Goal: Task Accomplishment & Management: Complete application form

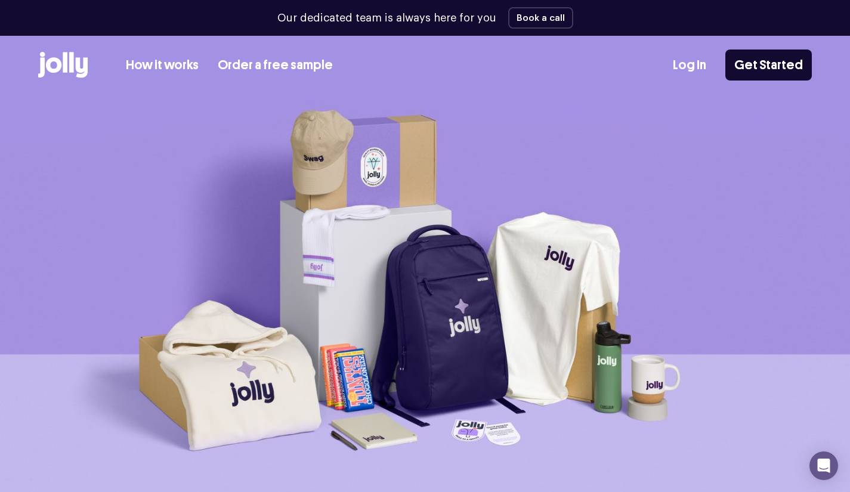
click at [174, 63] on link "How it works" at bounding box center [162, 66] width 73 height 20
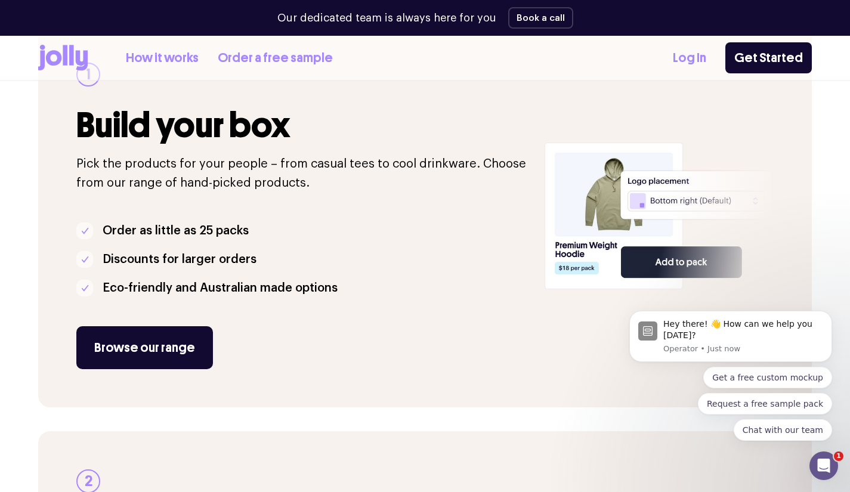
scroll to position [233, 0]
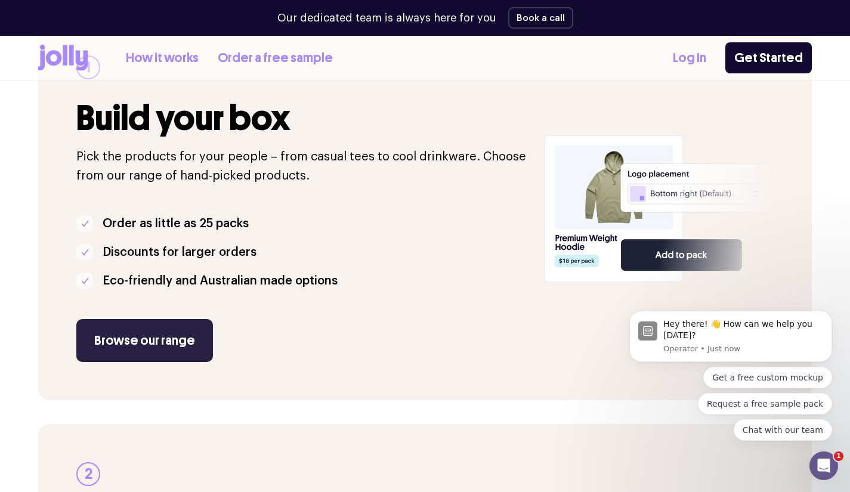
click at [126, 353] on link "Browse our range" at bounding box center [144, 340] width 137 height 43
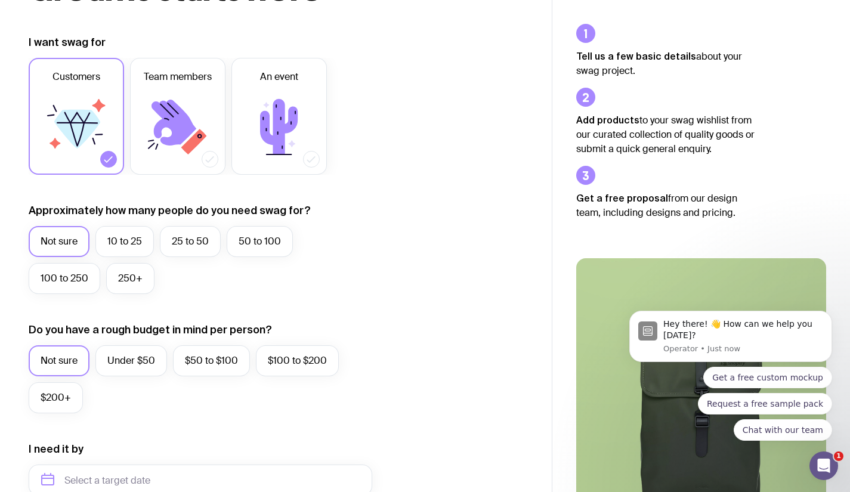
scroll to position [114, 0]
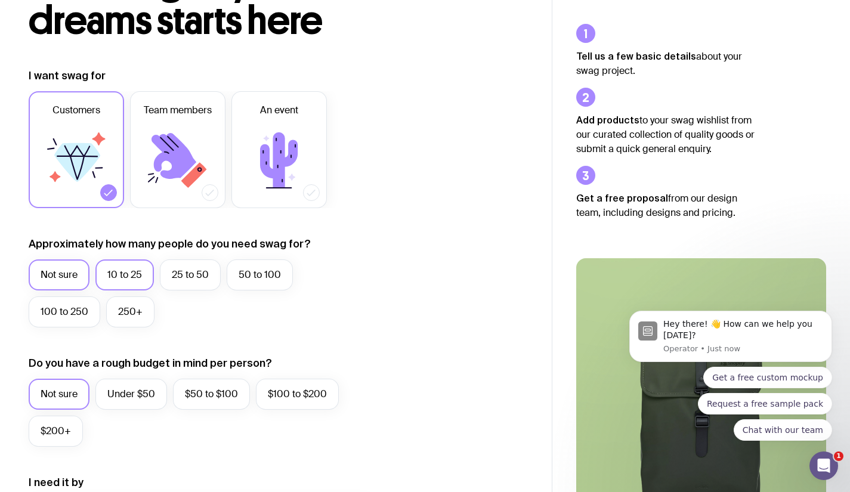
click at [131, 278] on label "10 to 25" at bounding box center [124, 275] width 58 height 31
click at [0, 0] on input "10 to 25" at bounding box center [0, 0] width 0 height 0
click at [67, 397] on label "Not sure" at bounding box center [59, 394] width 61 height 31
click at [0, 0] on input "Not sure" at bounding box center [0, 0] width 0 height 0
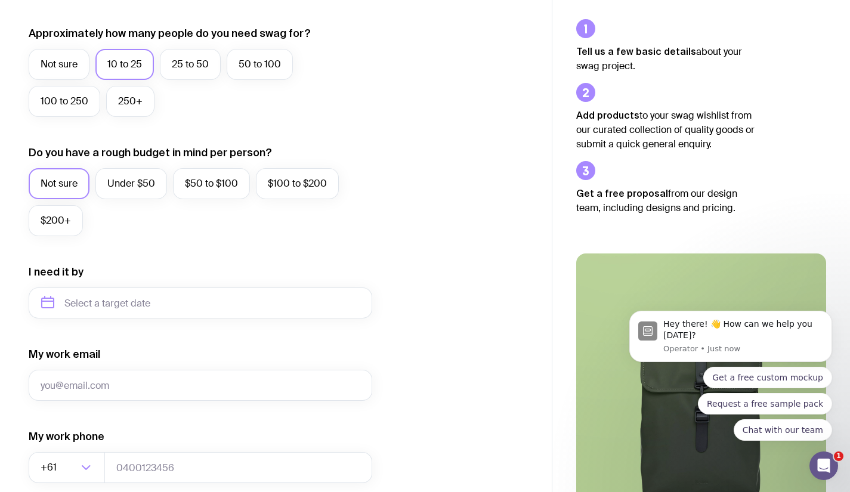
scroll to position [334, 0]
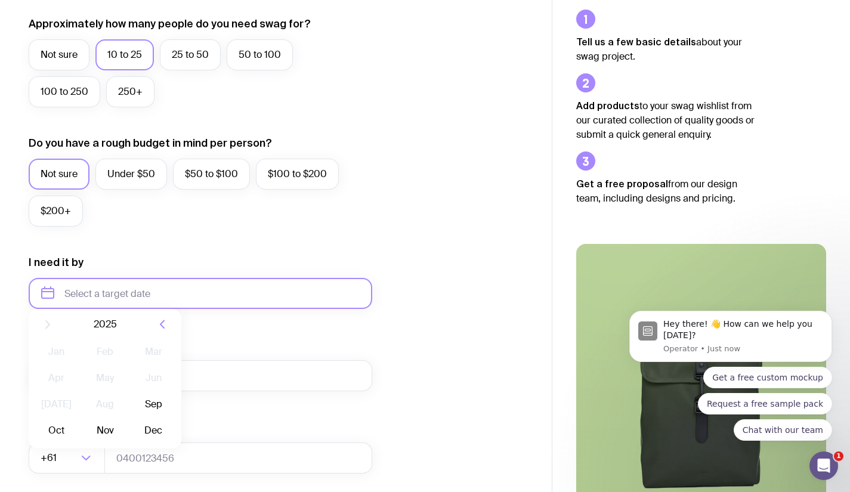
click at [206, 301] on input "text" at bounding box center [201, 293] width 344 height 31
click at [78, 428] on button "Sep" at bounding box center [57, 440] width 44 height 24
type input "September 2025"
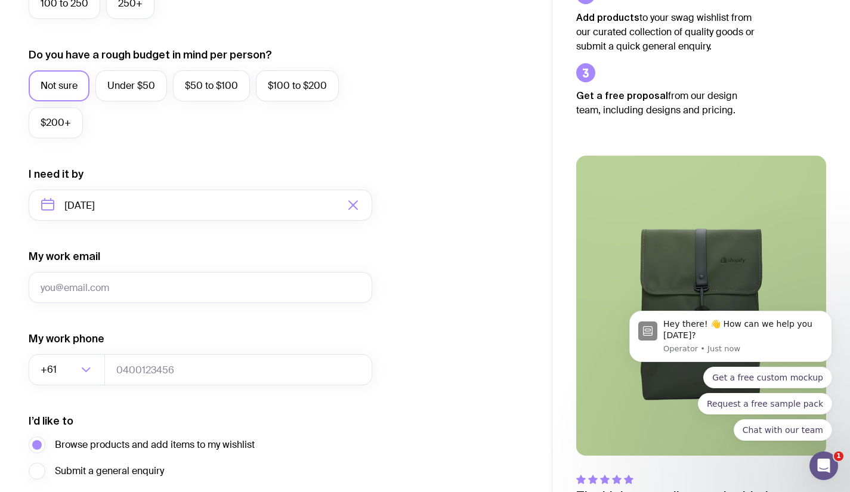
scroll to position [522, 0]
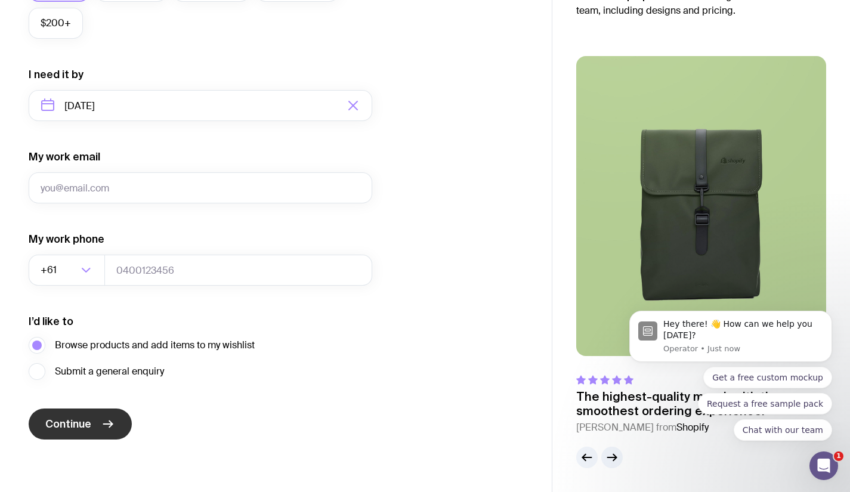
click at [85, 423] on span "Continue" at bounding box center [68, 424] width 46 height 14
